Goal: Navigation & Orientation: Find specific page/section

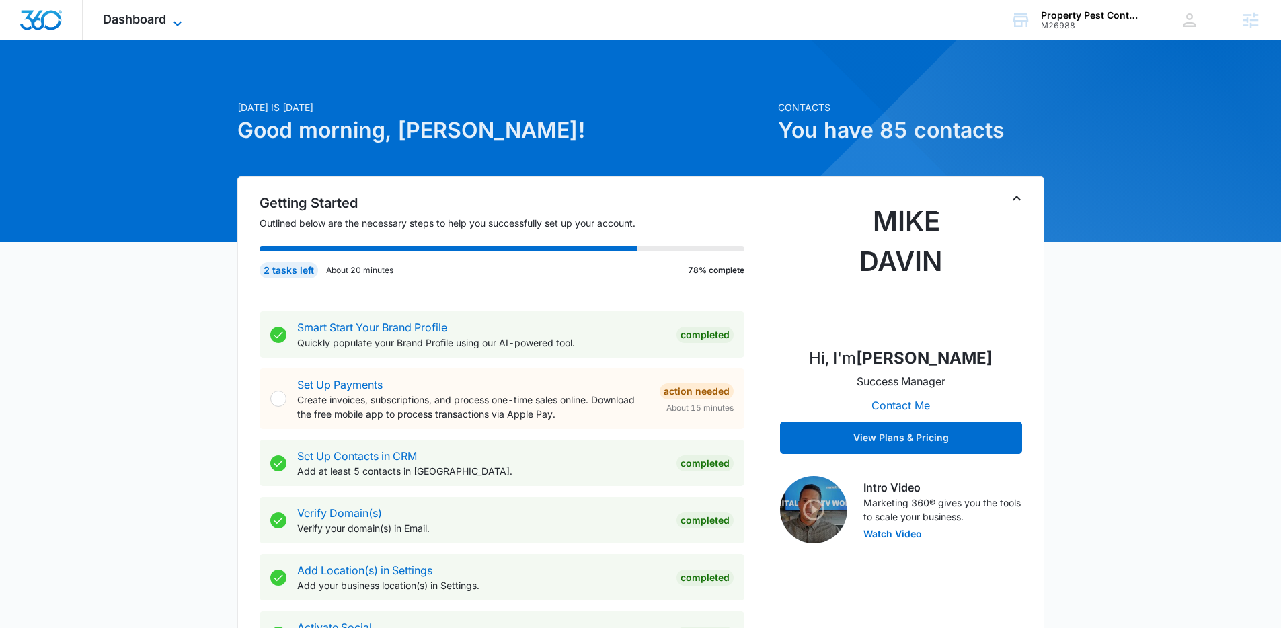
click at [143, 23] on span "Dashboard" at bounding box center [134, 19] width 63 height 14
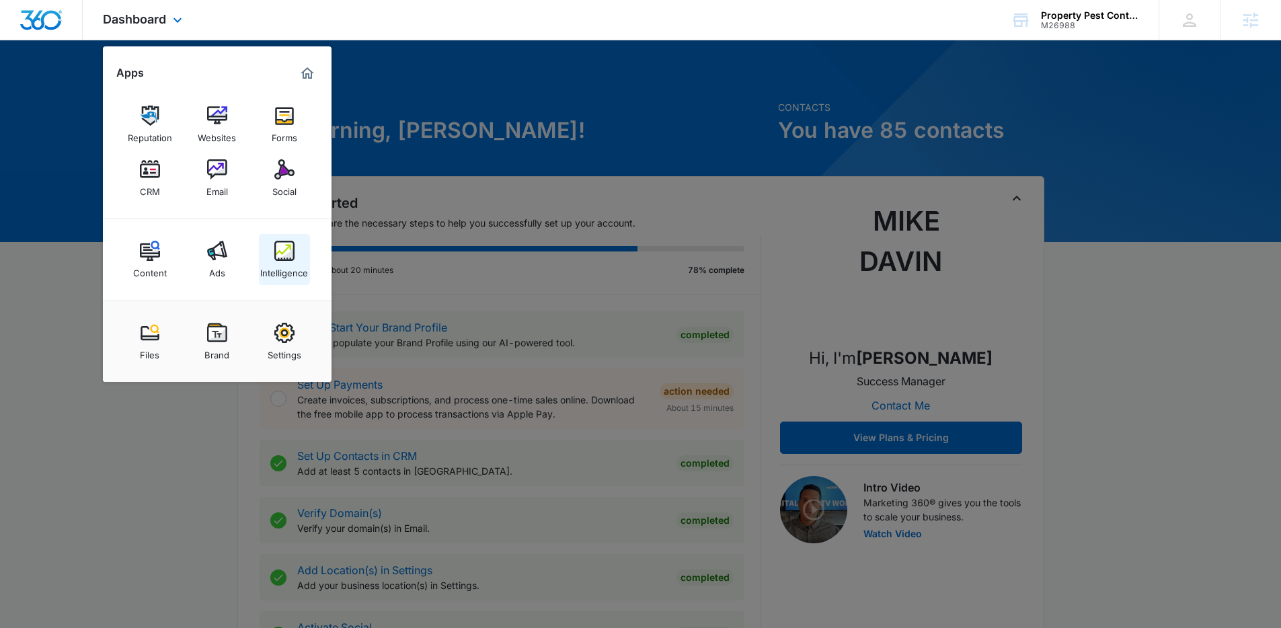
click at [269, 267] on div "Intelligence" at bounding box center [284, 269] width 48 height 17
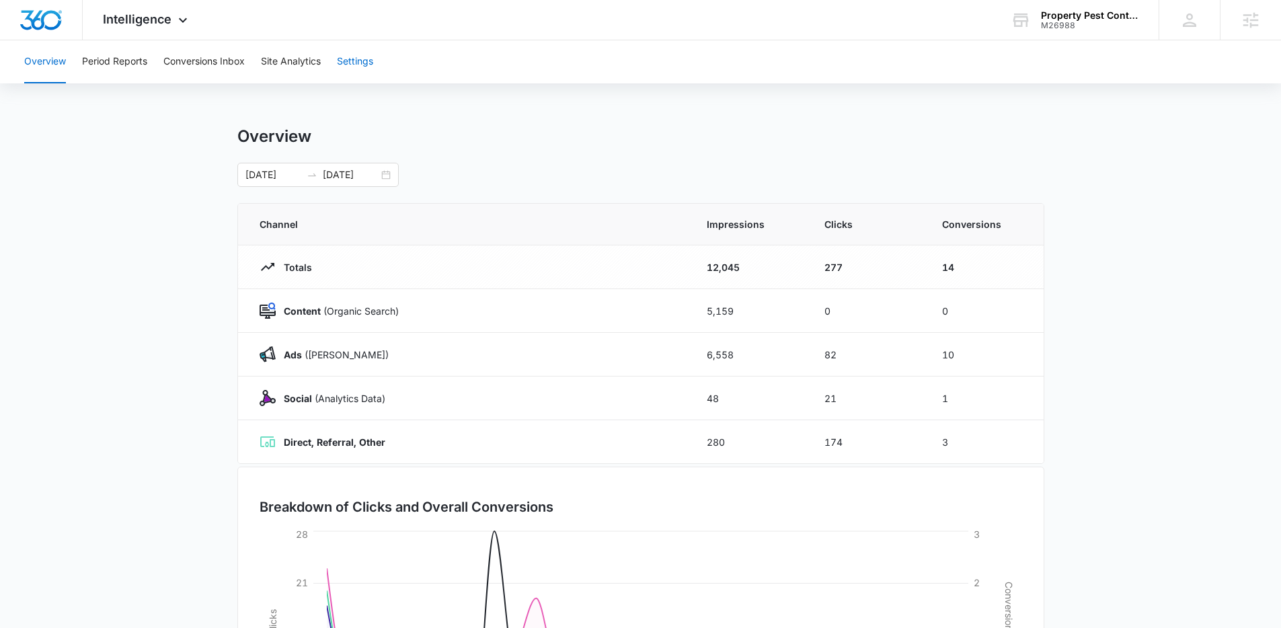
click at [361, 60] on button "Settings" at bounding box center [355, 61] width 36 height 43
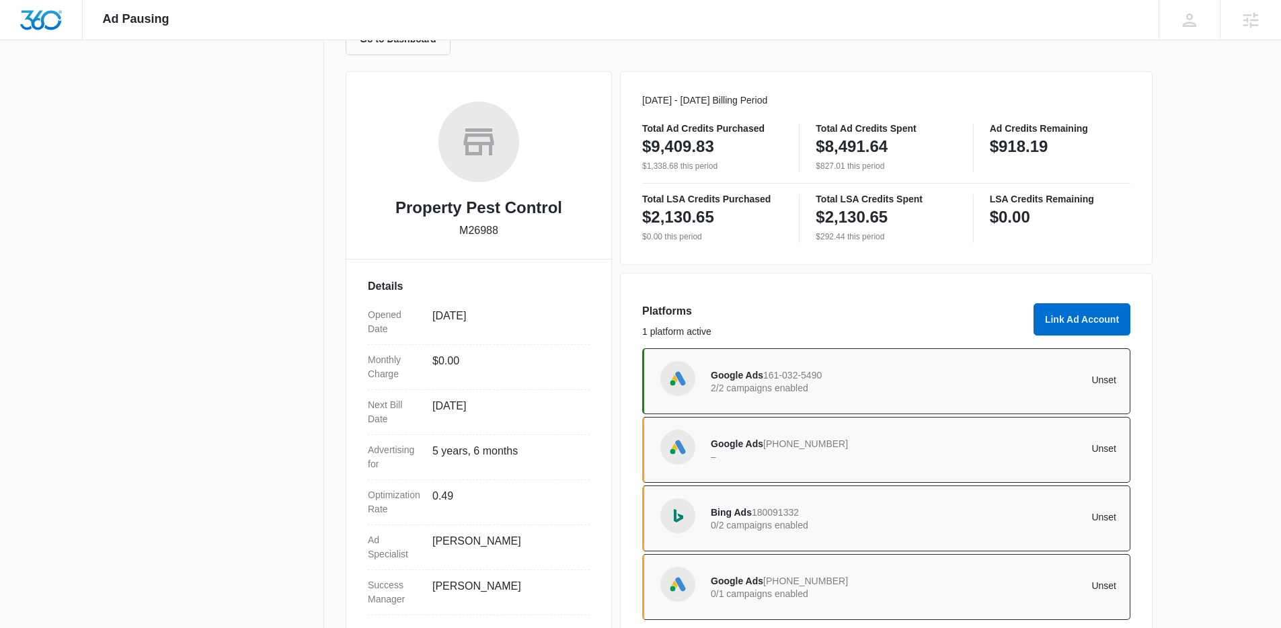
scroll to position [189, 0]
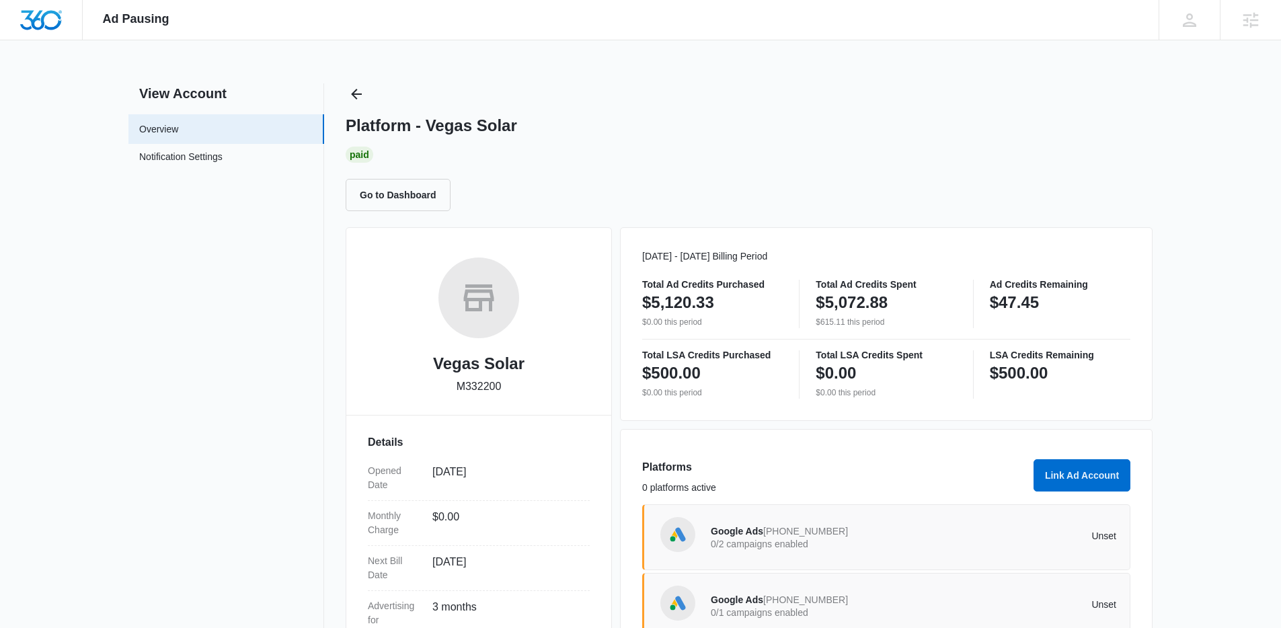
scroll to position [26, 0]
